Goal: Navigation & Orientation: Find specific page/section

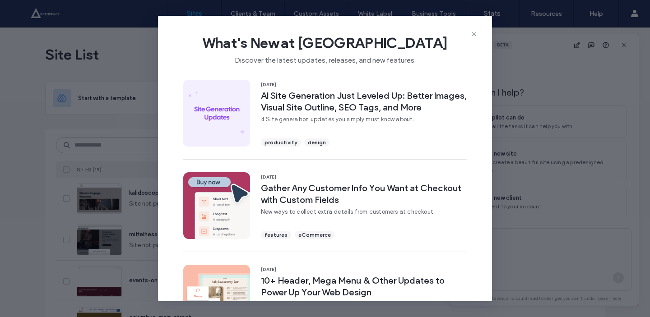
scroll to position [20, 0]
click at [473, 32] on icon at bounding box center [473, 33] width 7 height 7
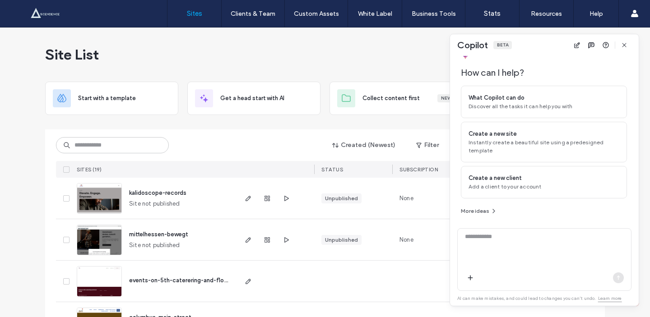
scroll to position [45, 0]
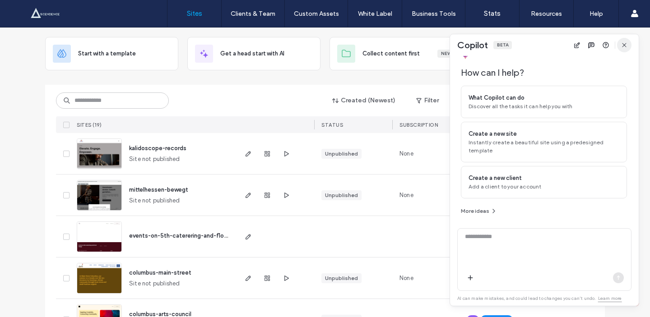
click at [621, 46] on icon "button" at bounding box center [623, 45] width 7 height 7
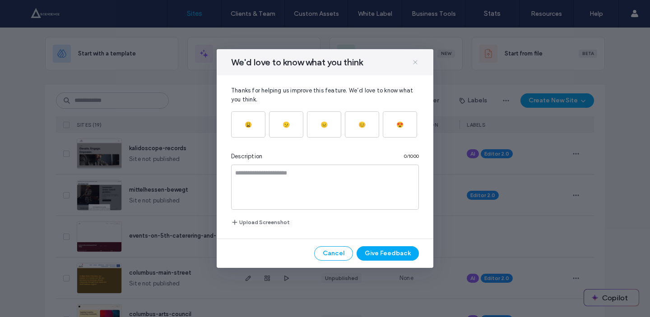
click at [417, 65] on icon at bounding box center [415, 62] width 7 height 7
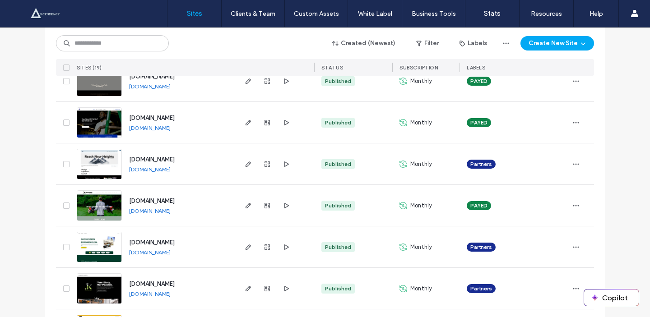
scroll to position [660, 0]
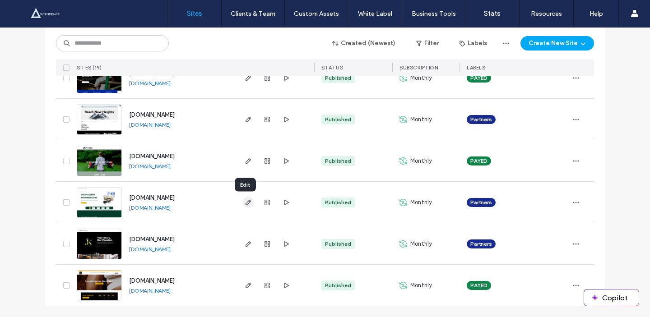
click at [248, 203] on icon "button" at bounding box center [248, 202] width 7 height 7
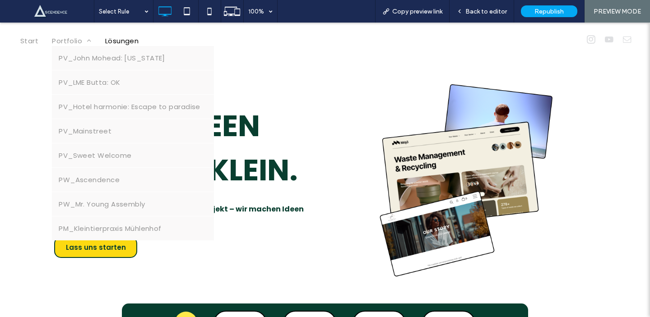
click at [65, 40] on span "Portfolio" at bounding box center [72, 41] width 40 height 10
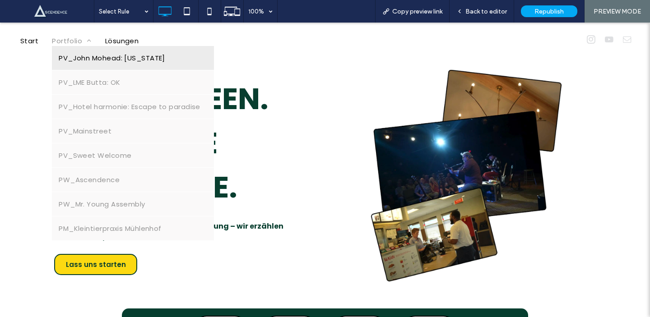
click at [81, 66] on link "PV_John Mohead: [US_STATE]" at bounding box center [133, 58] width 162 height 24
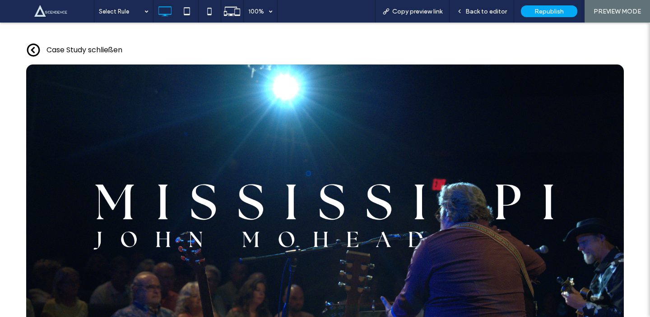
click at [94, 46] on link "Case Study schließen" at bounding box center [84, 50] width 76 height 10
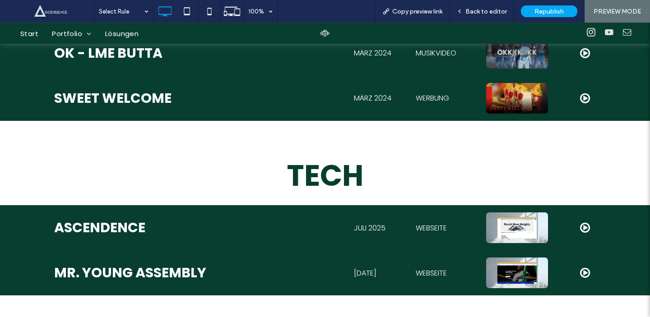
scroll to position [698, 0]
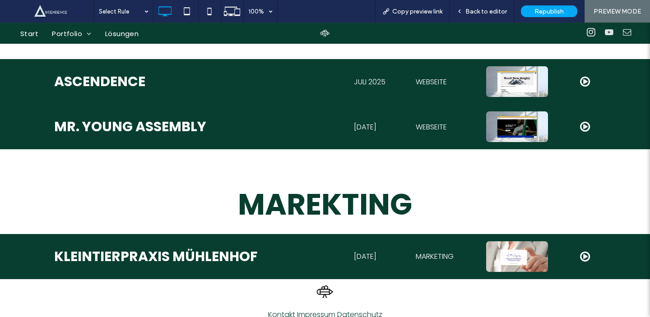
click at [31, 37] on span "Start" at bounding box center [29, 33] width 18 height 10
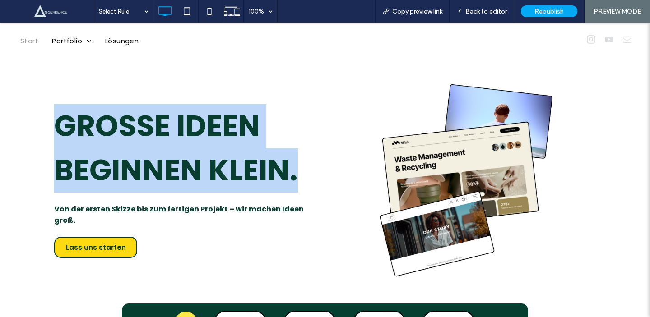
drag, startPoint x: 299, startPoint y: 155, endPoint x: 63, endPoint y: 125, distance: 238.4
click at [63, 125] on div "Große Ideen beginnen klein. Von der ersten Skizze bis zum fertigen Projekt – wi…" at bounding box center [324, 180] width 541 height 245
click at [63, 125] on span "Große Ideen beginnen klein." at bounding box center [176, 148] width 244 height 85
